Goal: Find specific page/section: Find specific page/section

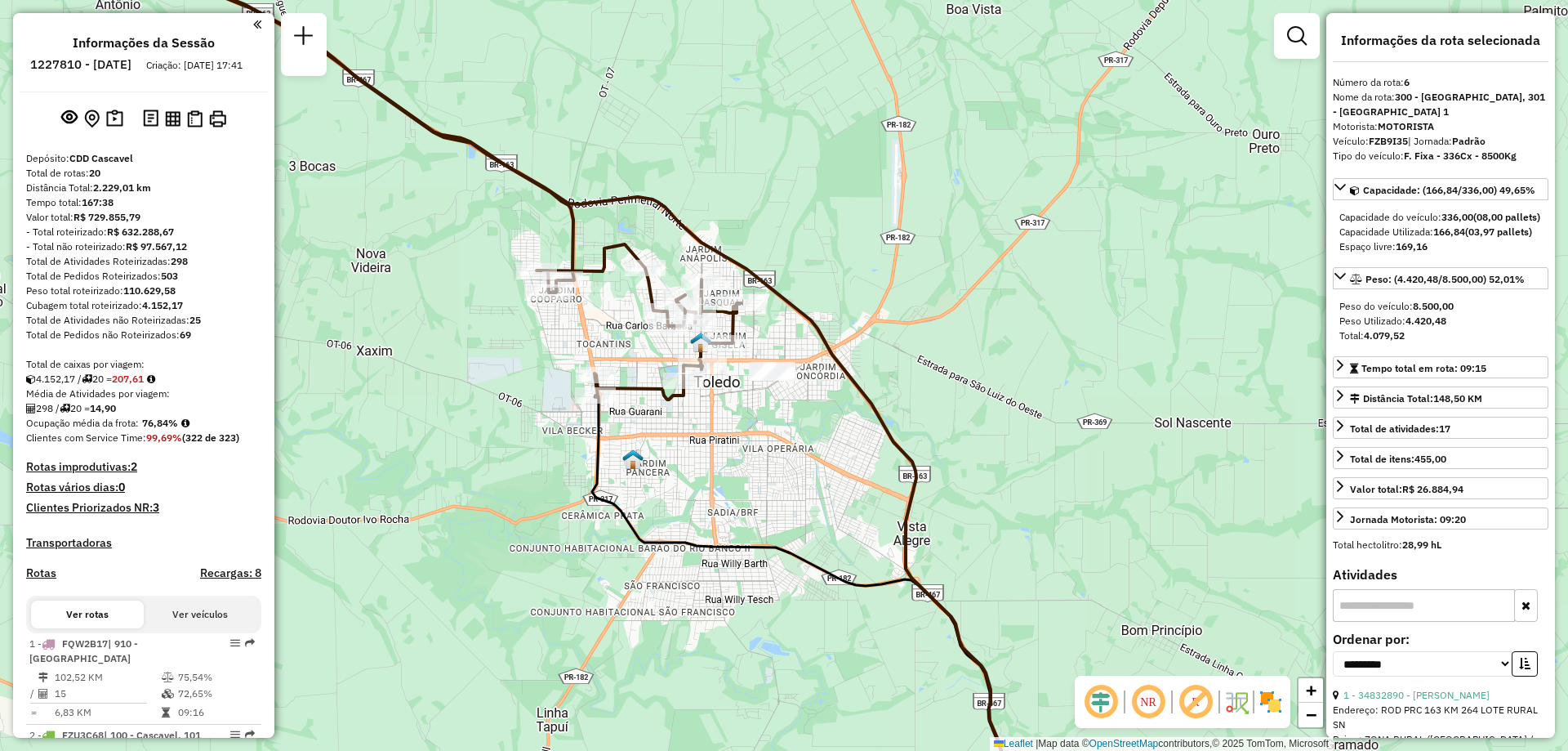
select select "**********"
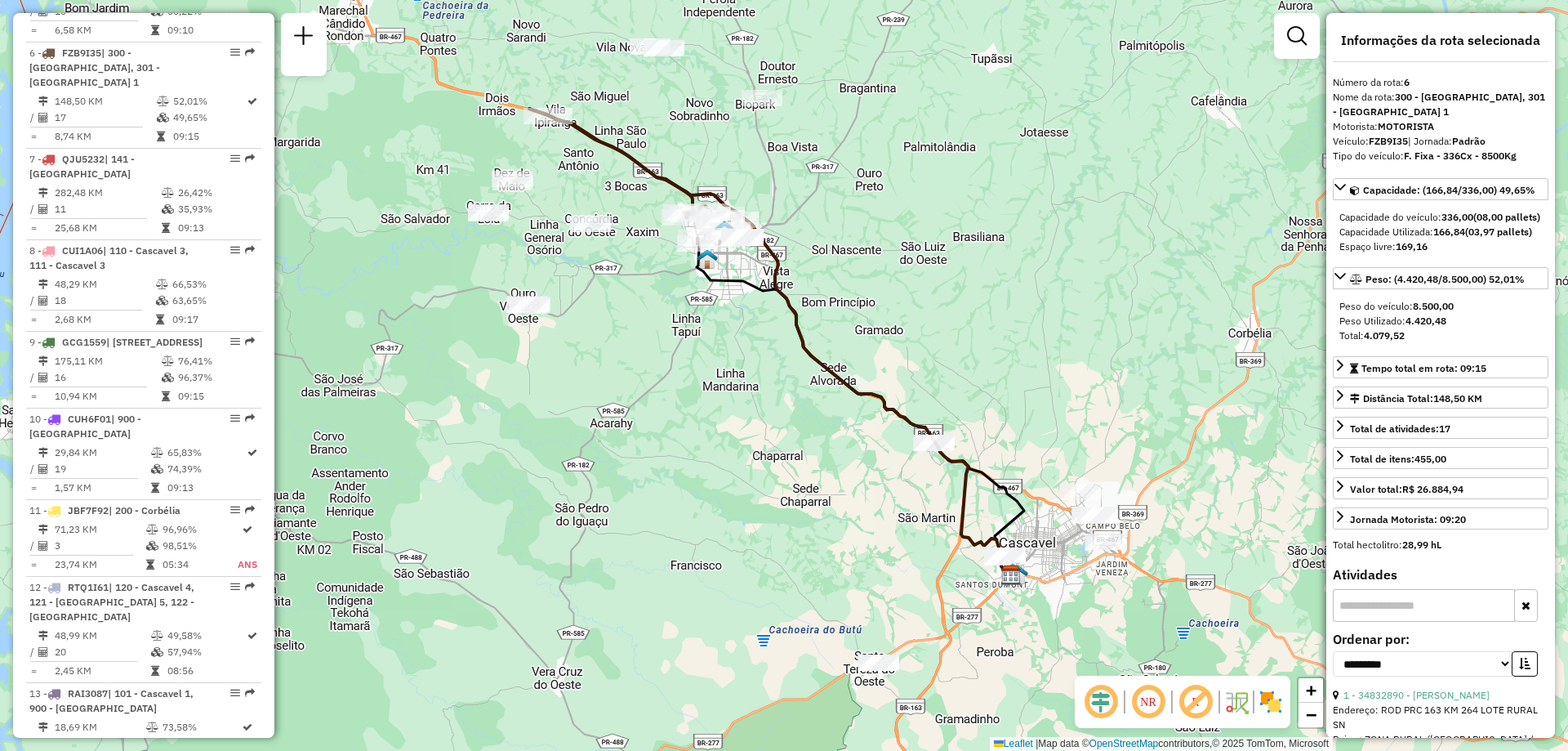
drag, startPoint x: 515, startPoint y: 206, endPoint x: 633, endPoint y: 161, distance: 126.3
click at [633, 161] on icon at bounding box center [641, 179] width 187 height 129
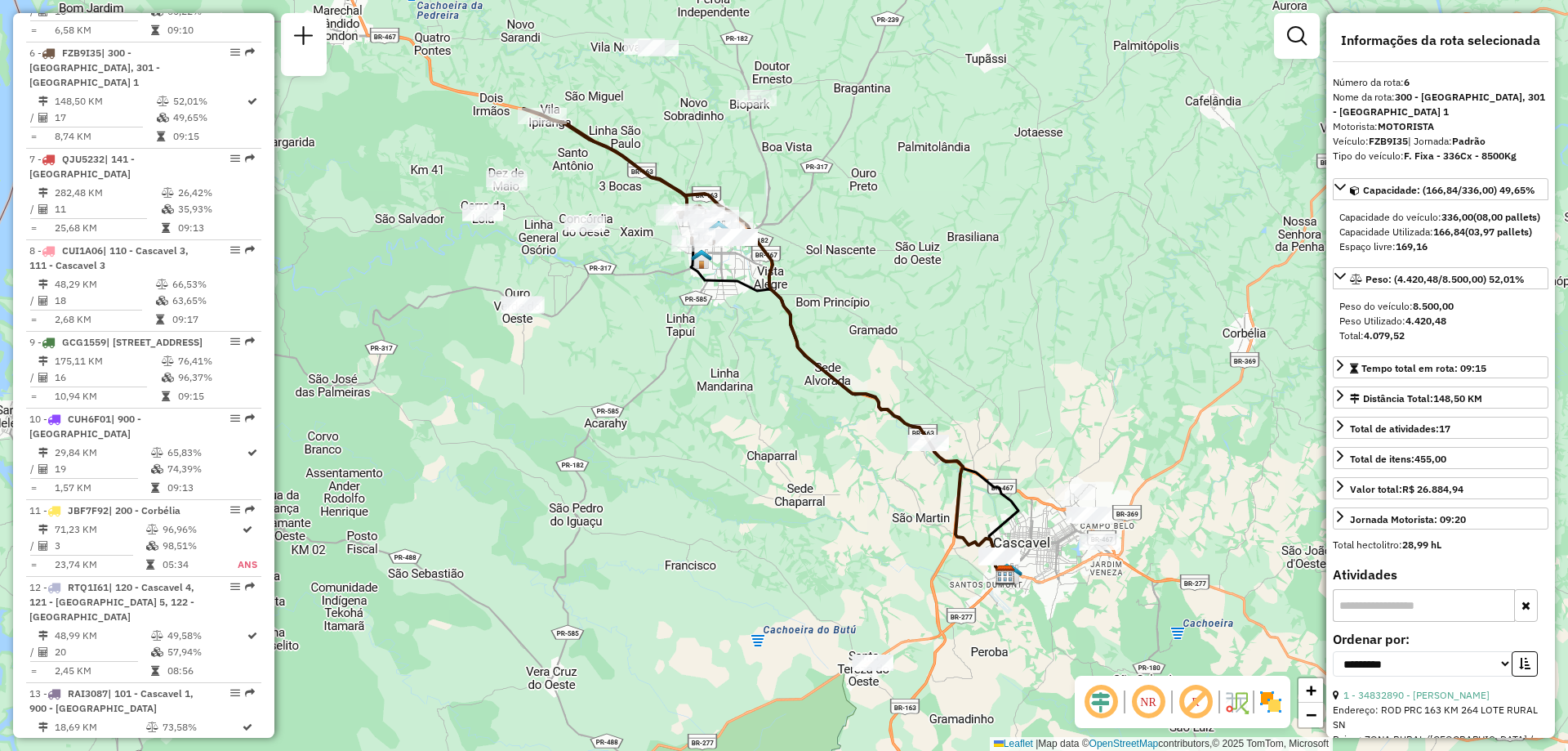
click at [1151, 702] on em at bounding box center [1148, 701] width 39 height 39
